Goal: Task Accomplishment & Management: Manage account settings

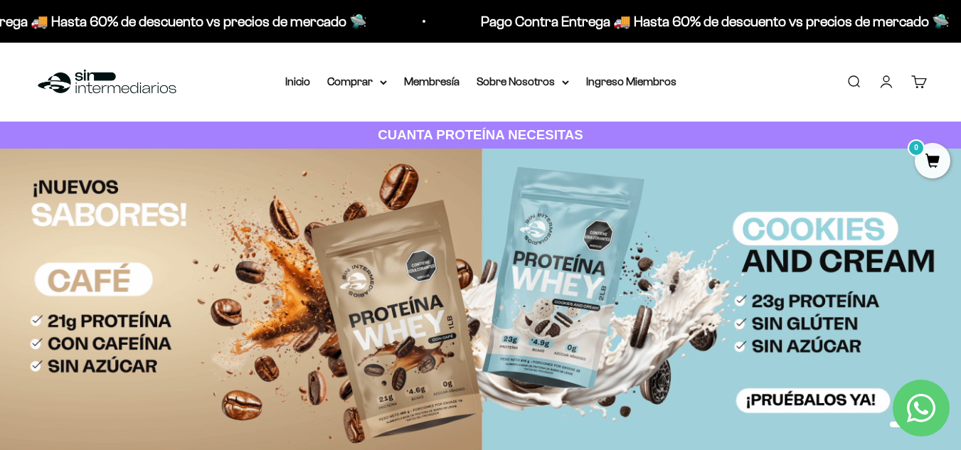
click at [893, 90] on link "Iniciar sesión" at bounding box center [887, 82] width 16 height 16
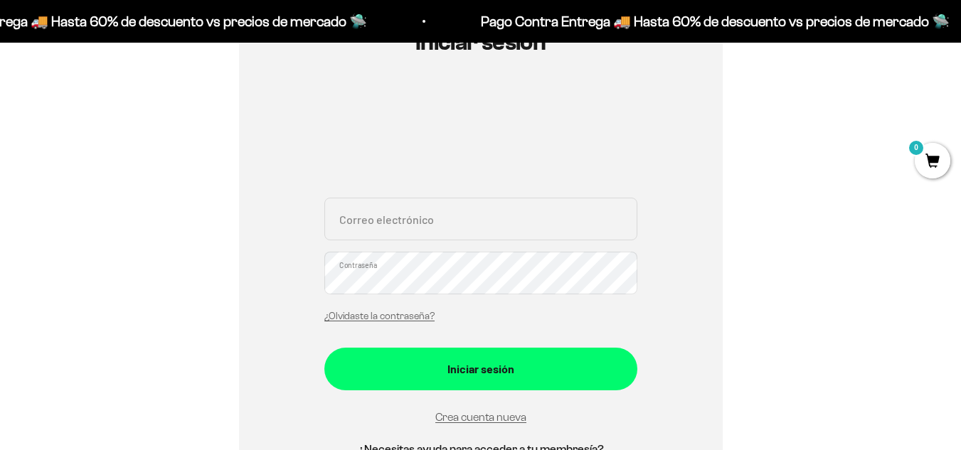
scroll to position [173, 0]
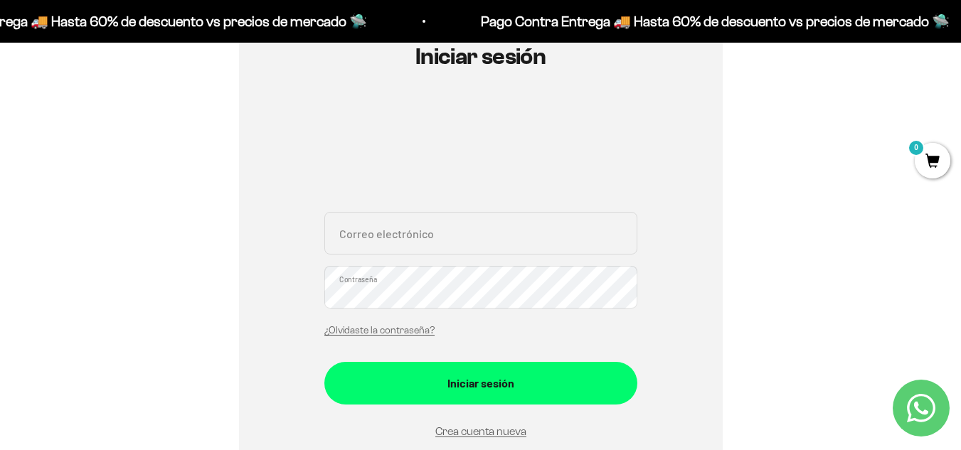
click at [370, 231] on input "Correo electrónico" at bounding box center [480, 233] width 313 height 43
type input "[EMAIL_ADDRESS][DOMAIN_NAME]"
click at [381, 328] on link "¿Olvidaste la contraseña?" at bounding box center [379, 330] width 110 height 11
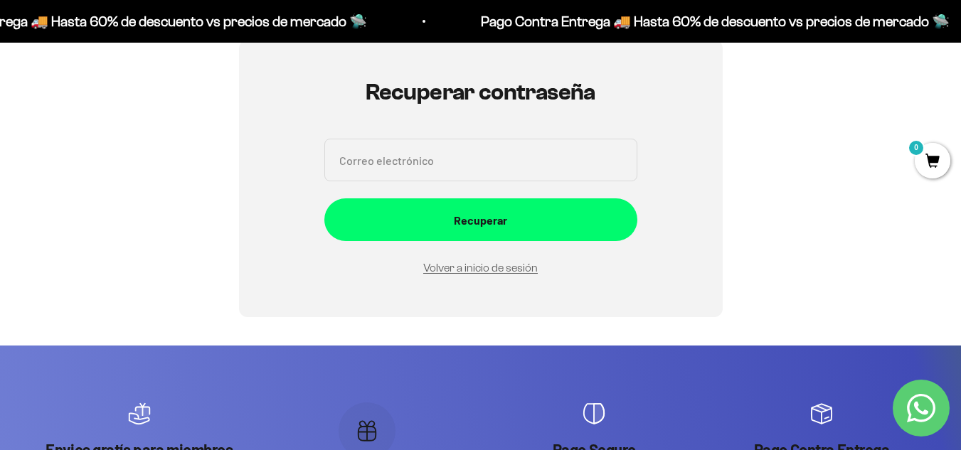
scroll to position [112, 0]
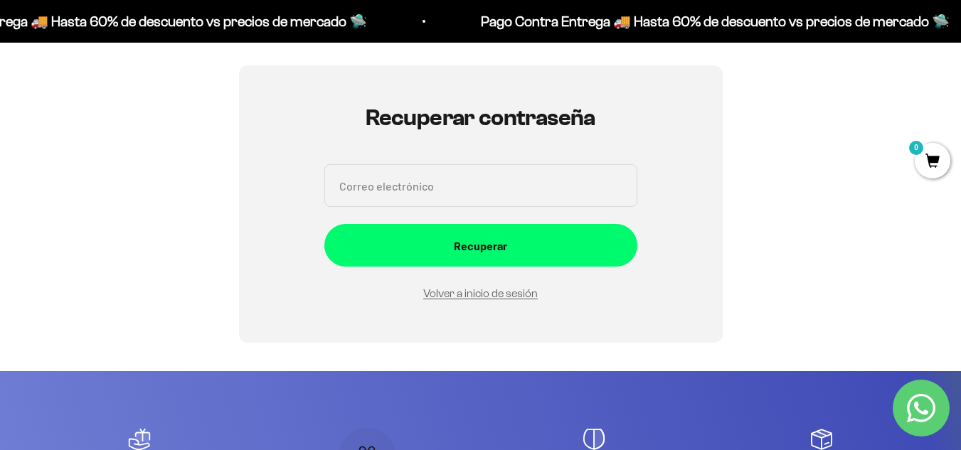
click at [440, 193] on input "Correo electrónico" at bounding box center [480, 185] width 313 height 43
type input "[EMAIL_ADDRESS][DOMAIN_NAME]"
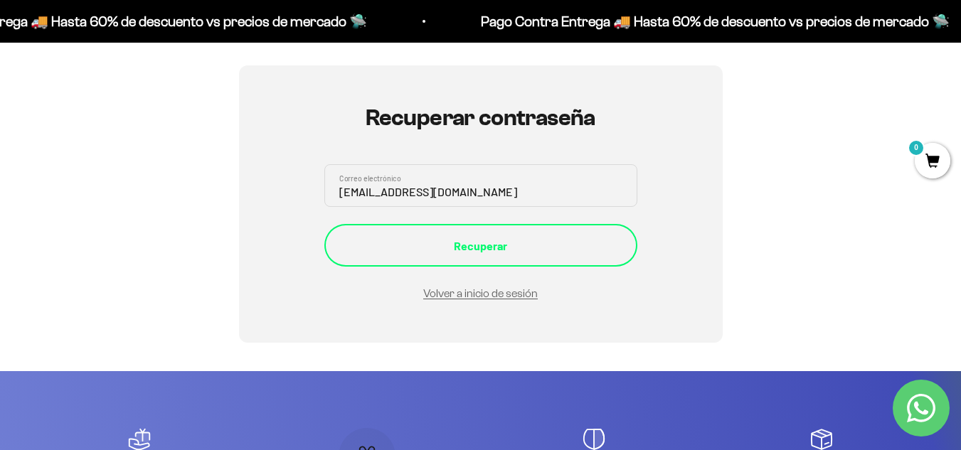
click at [460, 240] on div "Recuperar" at bounding box center [481, 246] width 256 height 18
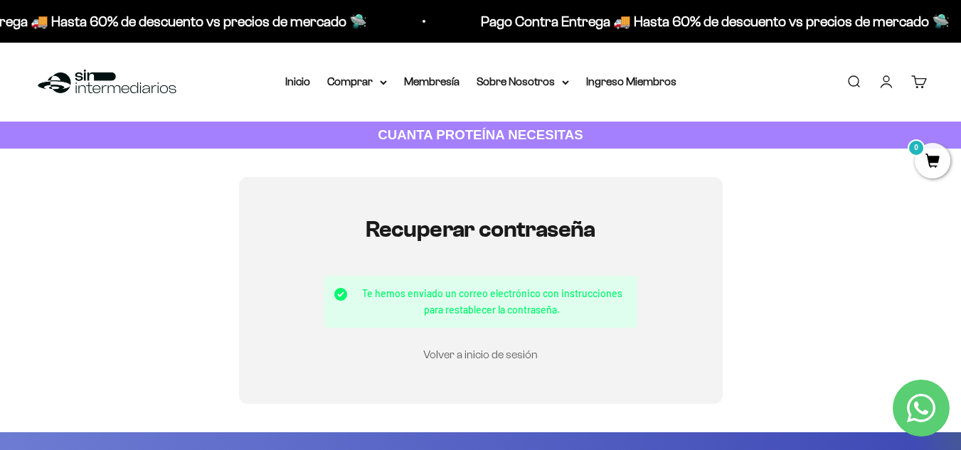
click at [496, 356] on link "Volver a inicio de sesión" at bounding box center [480, 355] width 115 height 12
